Goal: Task Accomplishment & Management: Complete application form

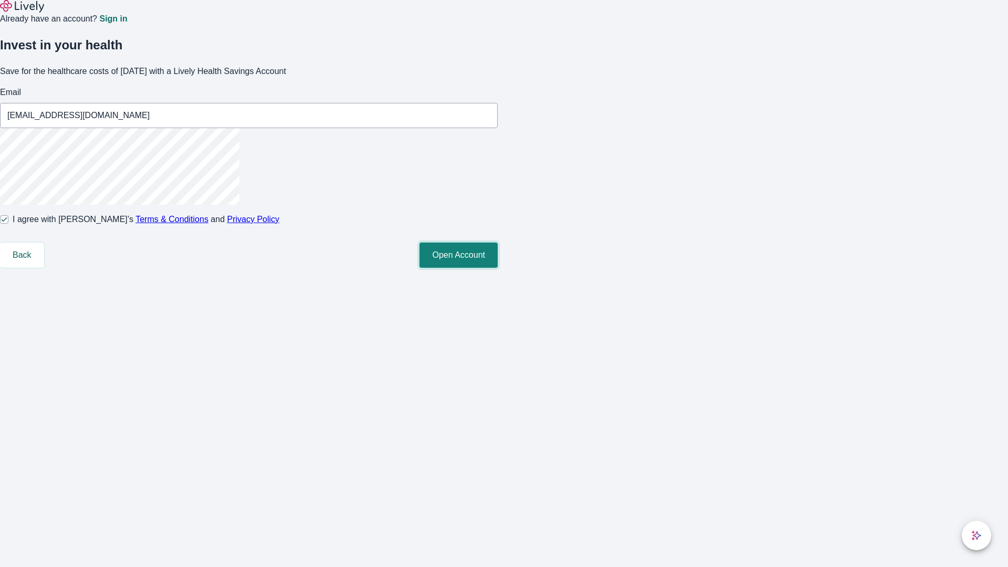
click at [498, 268] on button "Open Account" at bounding box center [458, 254] width 78 height 25
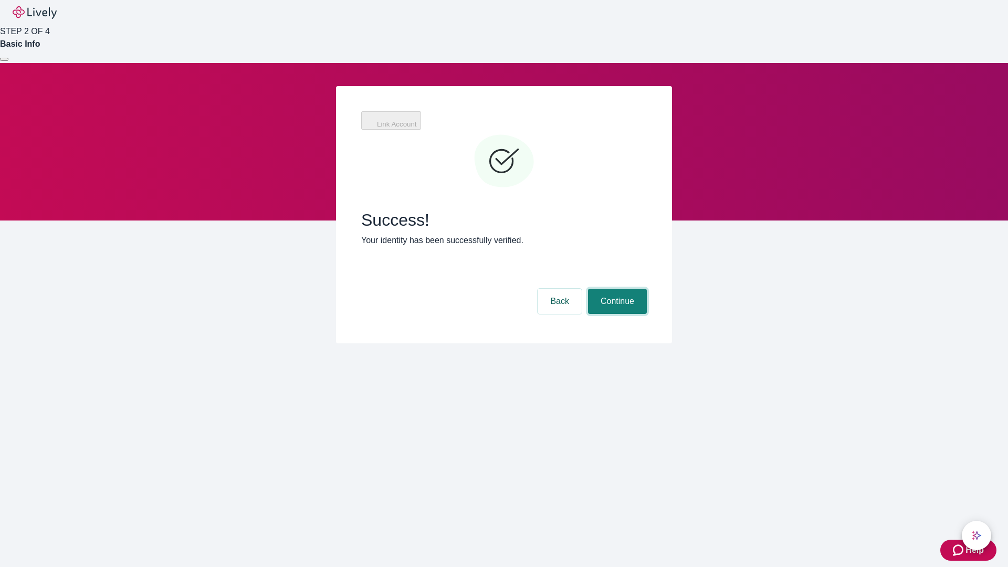
click at [616, 289] on button "Continue" at bounding box center [617, 301] width 59 height 25
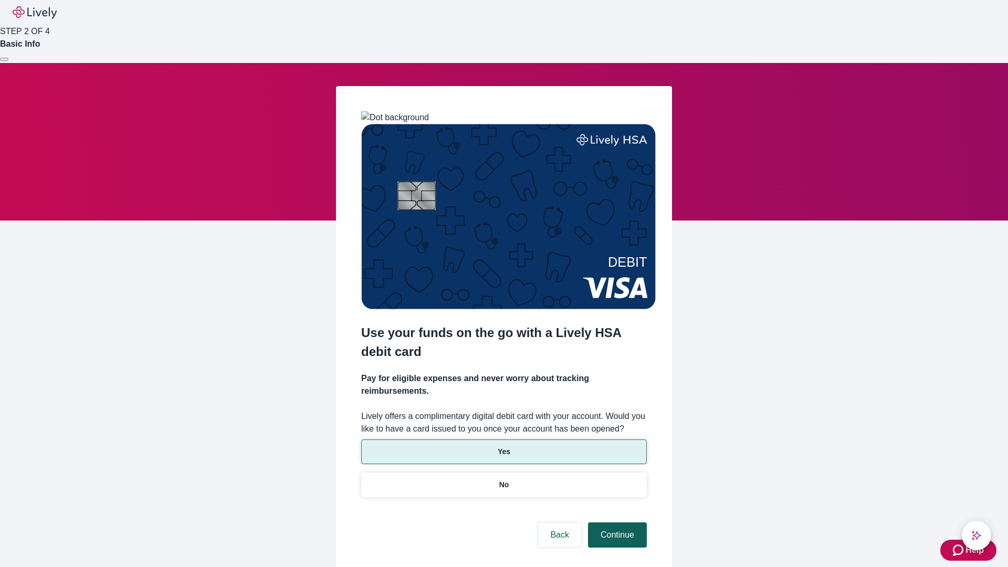
click at [503, 446] on p "Yes" at bounding box center [504, 451] width 13 height 11
click at [616, 522] on button "Continue" at bounding box center [617, 534] width 59 height 25
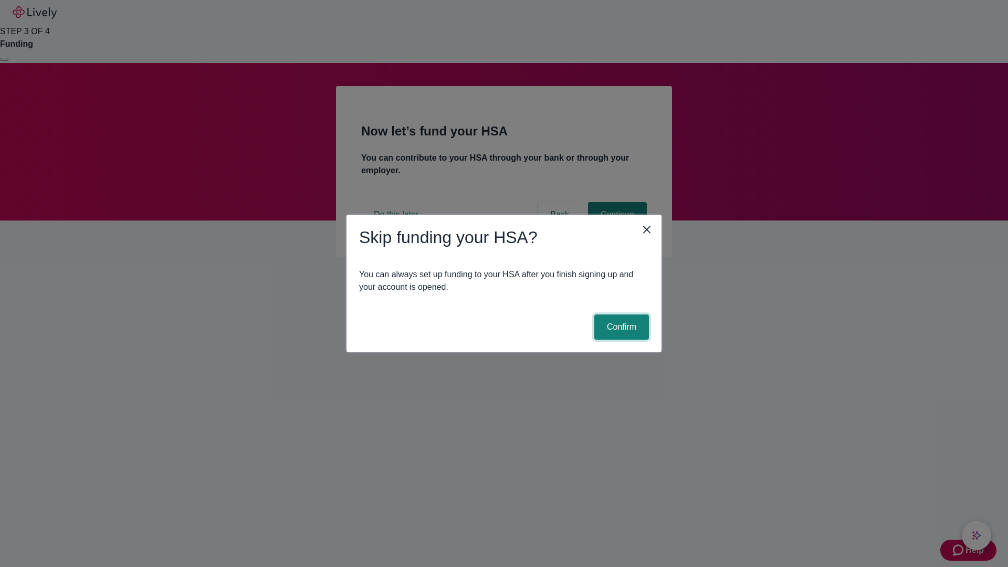
click at [620, 327] on button "Confirm" at bounding box center [621, 326] width 55 height 25
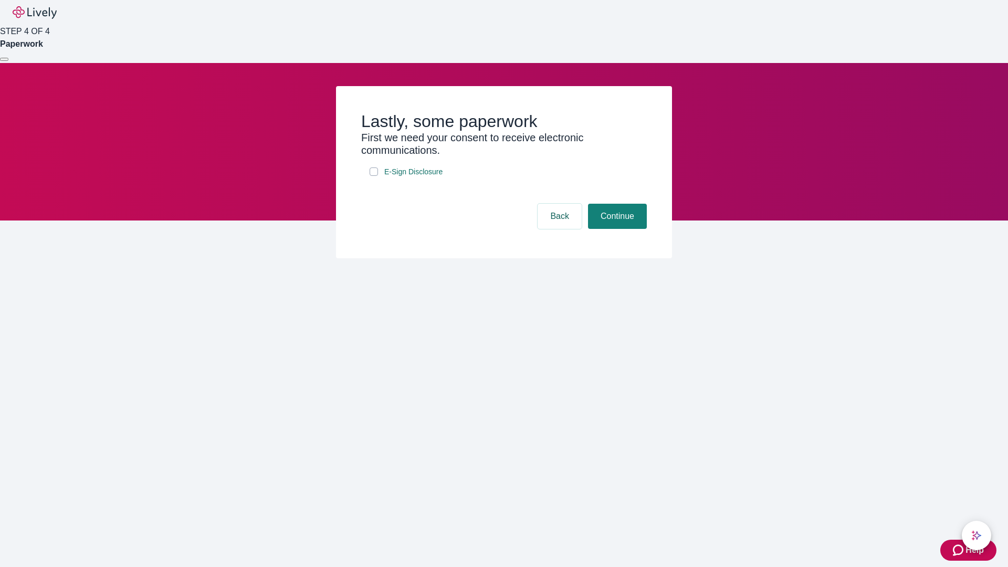
click at [374, 176] on input "E-Sign Disclosure" at bounding box center [373, 171] width 8 height 8
checkbox input "true"
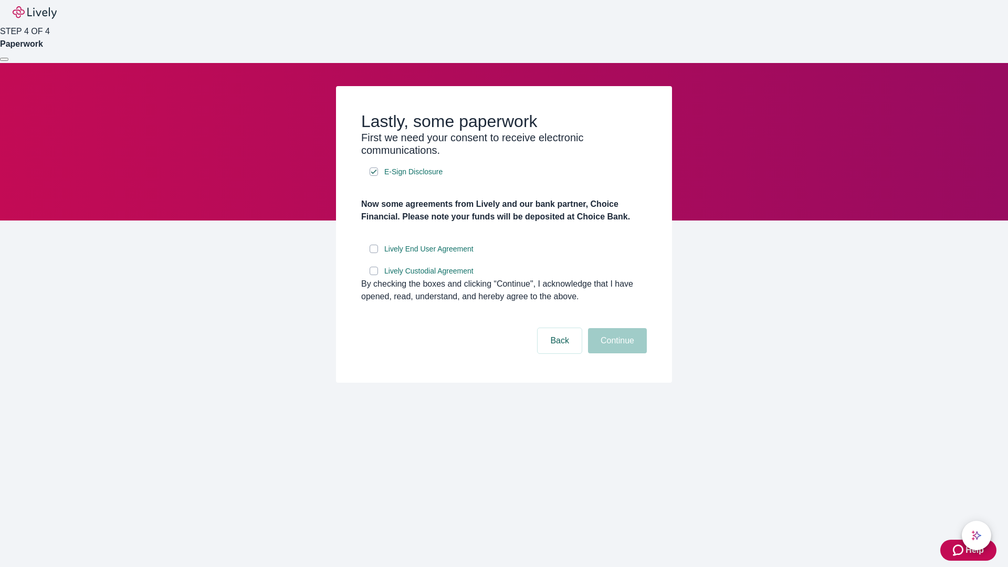
click at [374, 253] on input "Lively End User Agreement" at bounding box center [373, 249] width 8 height 8
checkbox input "true"
click at [374, 275] on input "Lively Custodial Agreement" at bounding box center [373, 271] width 8 height 8
checkbox input "true"
click at [616, 353] on button "Continue" at bounding box center [617, 340] width 59 height 25
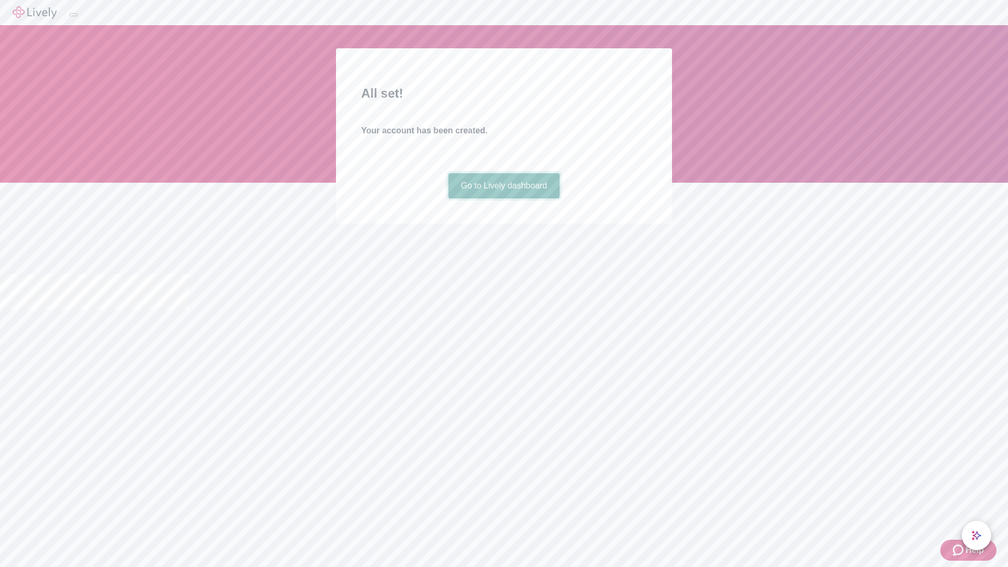
click at [503, 198] on link "Go to Lively dashboard" at bounding box center [504, 185] width 112 height 25
